Goal: Obtain resource: Download file/media

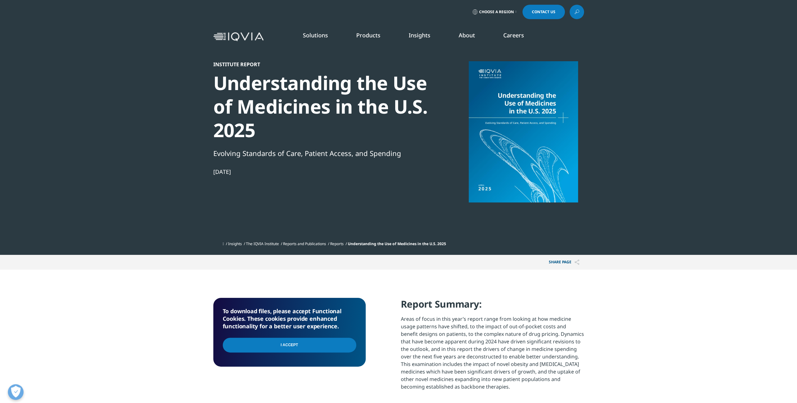
scroll to position [113, 371]
click at [277, 348] on input "I Accept" at bounding box center [290, 345] width 134 height 15
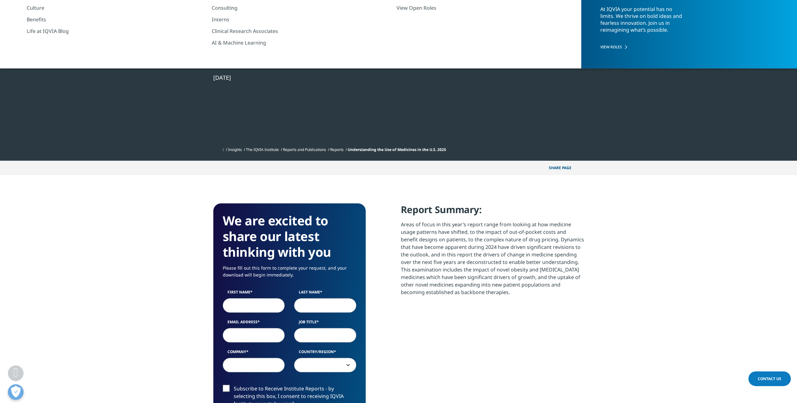
scroll to position [157, 0]
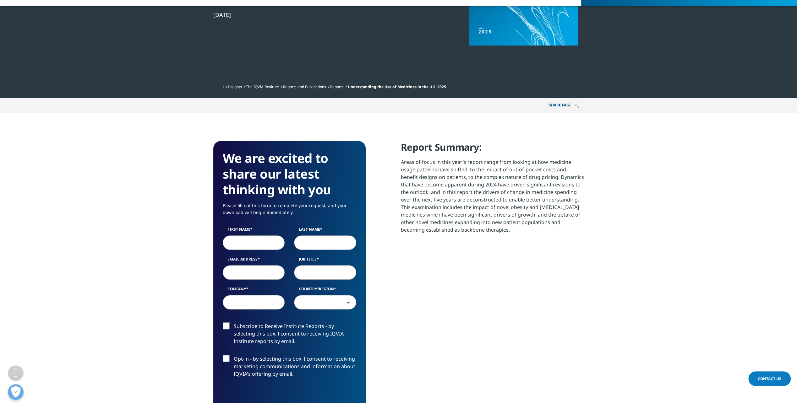
click at [255, 240] on input "First Name" at bounding box center [254, 243] width 62 height 14
type input "Tom"
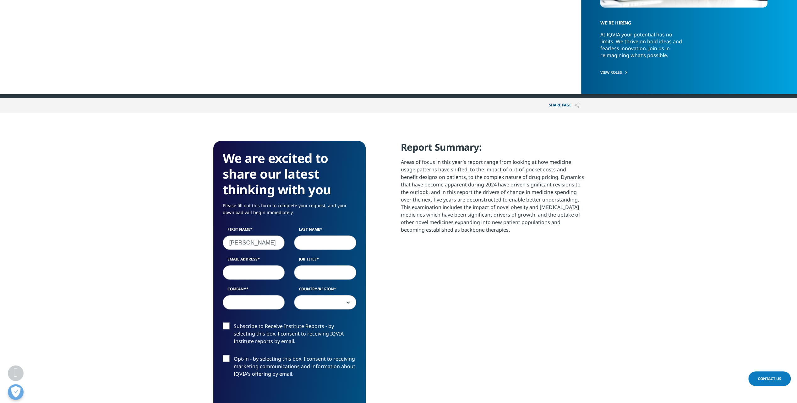
type input "Clark"
type input "tom.clark@bailliegifford.com"
type input "baillie gifford"
select select "[GEOGRAPHIC_DATA]"
click at [331, 273] on input "Job Title" at bounding box center [325, 273] width 62 height 14
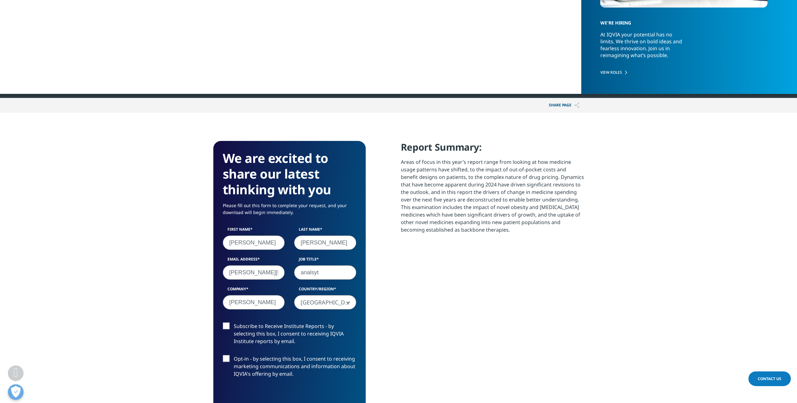
drag, startPoint x: 322, startPoint y: 272, endPoint x: 317, endPoint y: 275, distance: 5.5
click at [317, 275] on input "analsyt" at bounding box center [325, 273] width 62 height 14
click at [314, 274] on input "analsyt" at bounding box center [325, 273] width 62 height 14
click at [318, 273] on input "analsyt" at bounding box center [325, 273] width 62 height 14
click at [313, 272] on input "analsyt" at bounding box center [325, 273] width 62 height 14
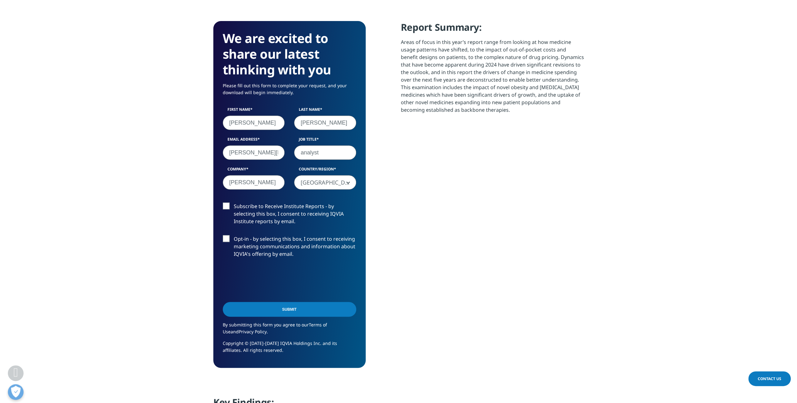
scroll to position [283, 0]
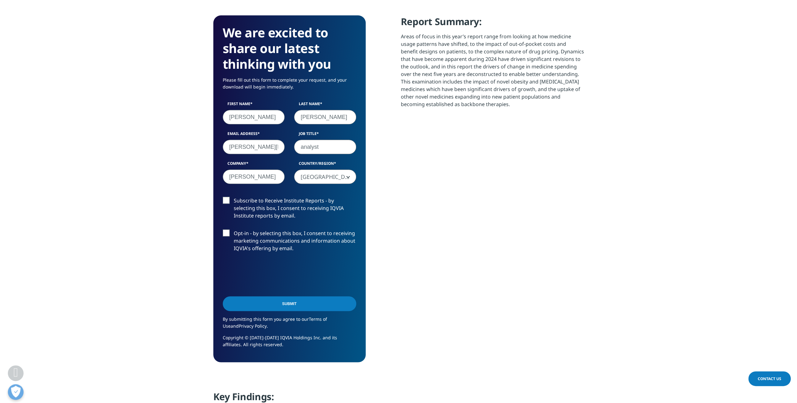
type input "analyst"
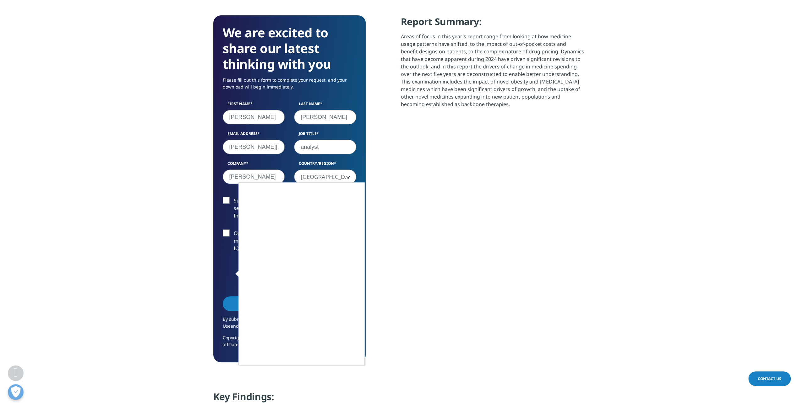
click at [366, 239] on div at bounding box center [398, 201] width 797 height 403
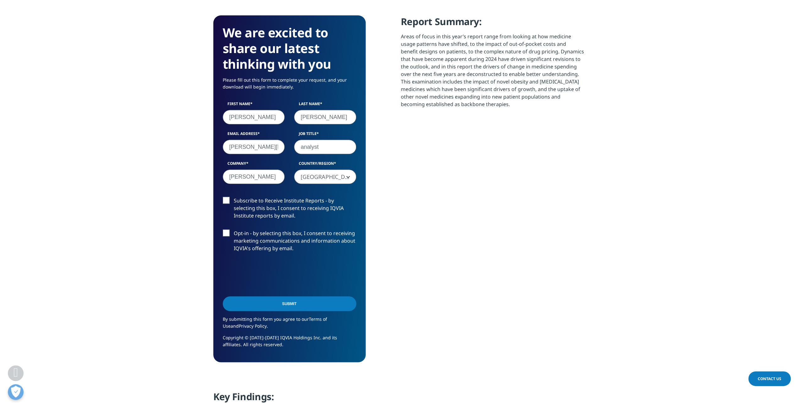
click at [284, 304] on input "Submit" at bounding box center [290, 304] width 134 height 15
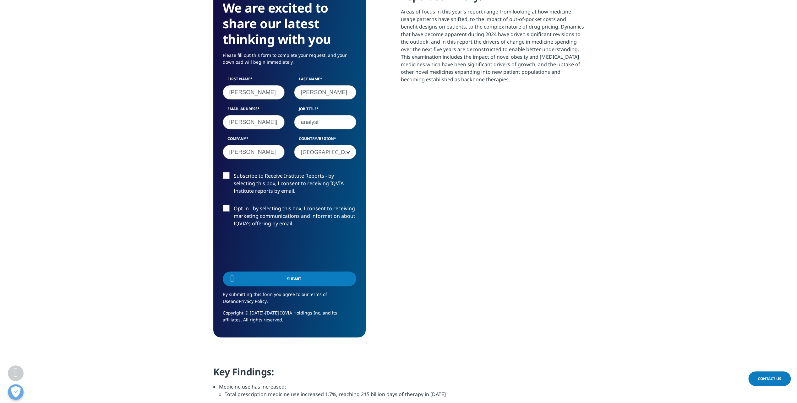
scroll to position [113, 371]
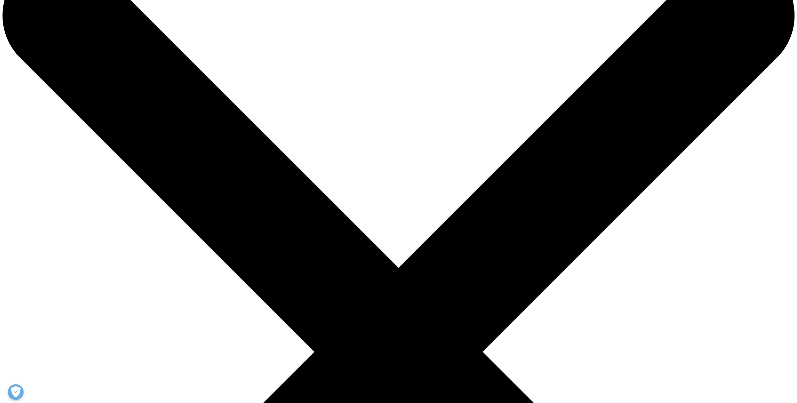
scroll to position [63, 0]
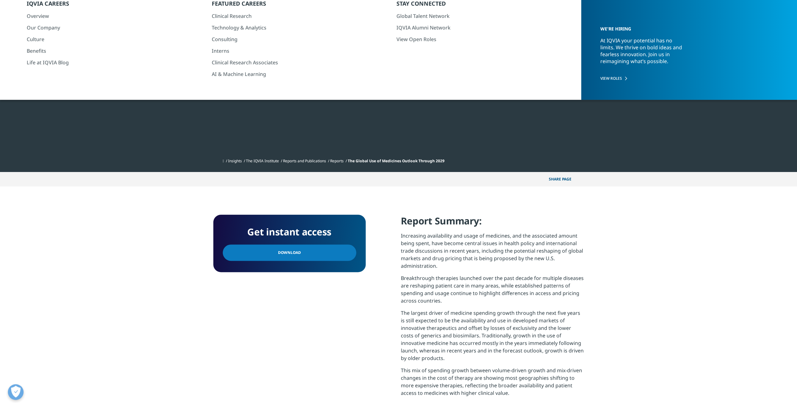
click at [297, 251] on span "Download" at bounding box center [289, 252] width 23 height 7
